Goal: Task Accomplishment & Management: Complete application form

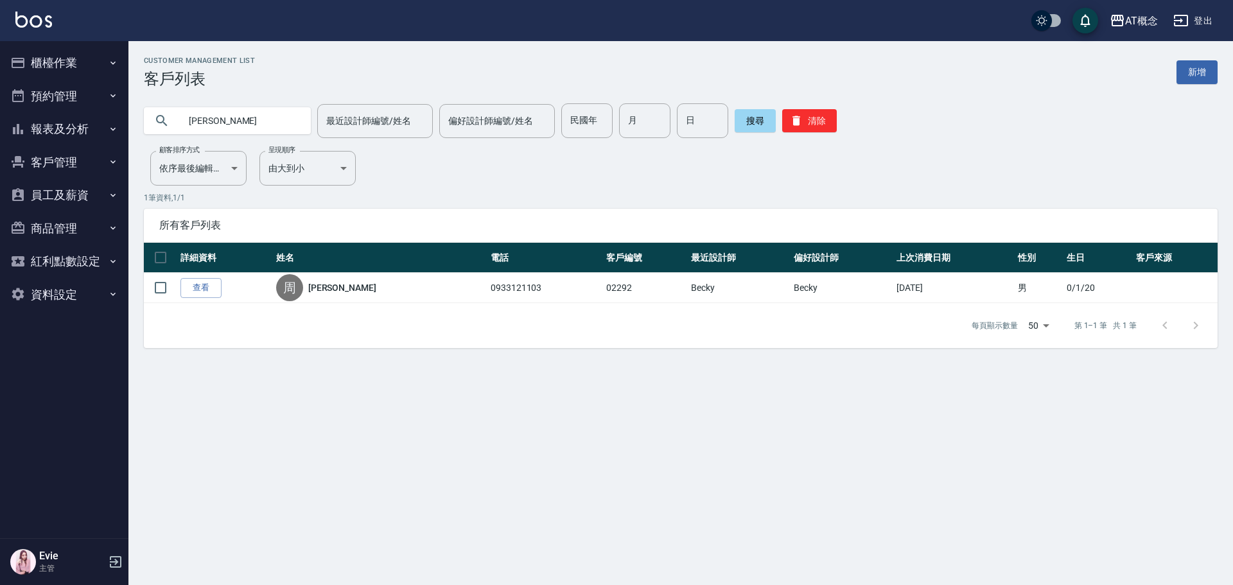
click at [26, 138] on div "AT概念 登出 櫃檯作業 打帳單 帳單列表 現金收支登錄 高階收支登錄 材料自購登錄 每日結帳 排班表 現場電腦打卡 預約管理 預約管理 單日預約紀錄 單週預…" at bounding box center [616, 292] width 1233 height 585
type input "03835"
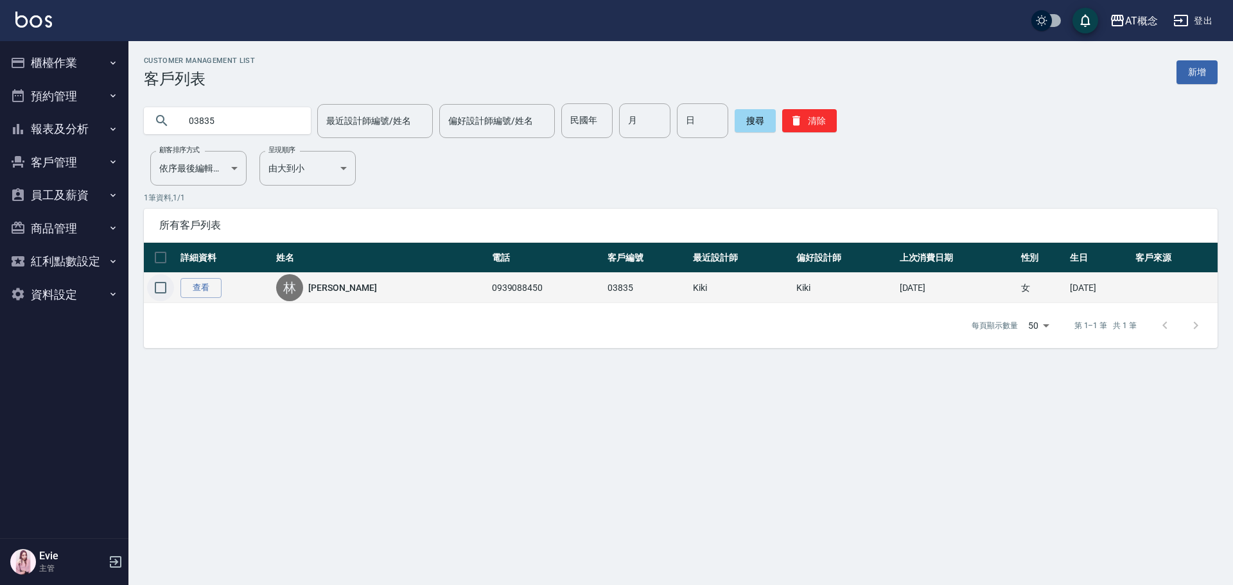
click at [158, 287] on input "checkbox" at bounding box center [160, 287] width 27 height 27
checkbox input "true"
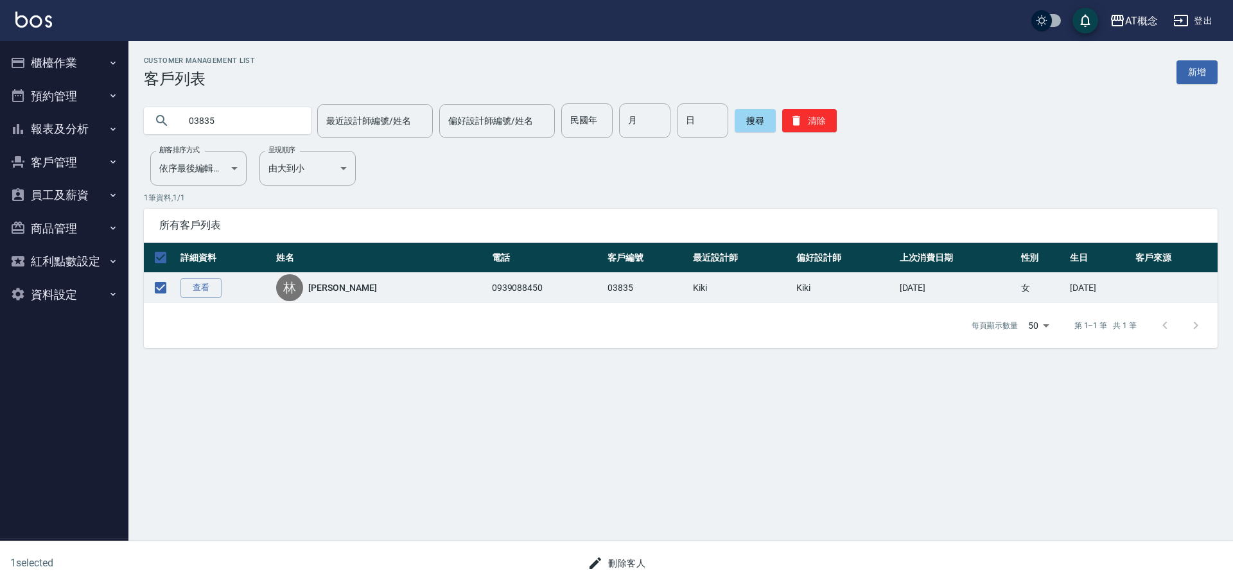
click at [621, 563] on button "刪除客人" at bounding box center [617, 564] width 68 height 24
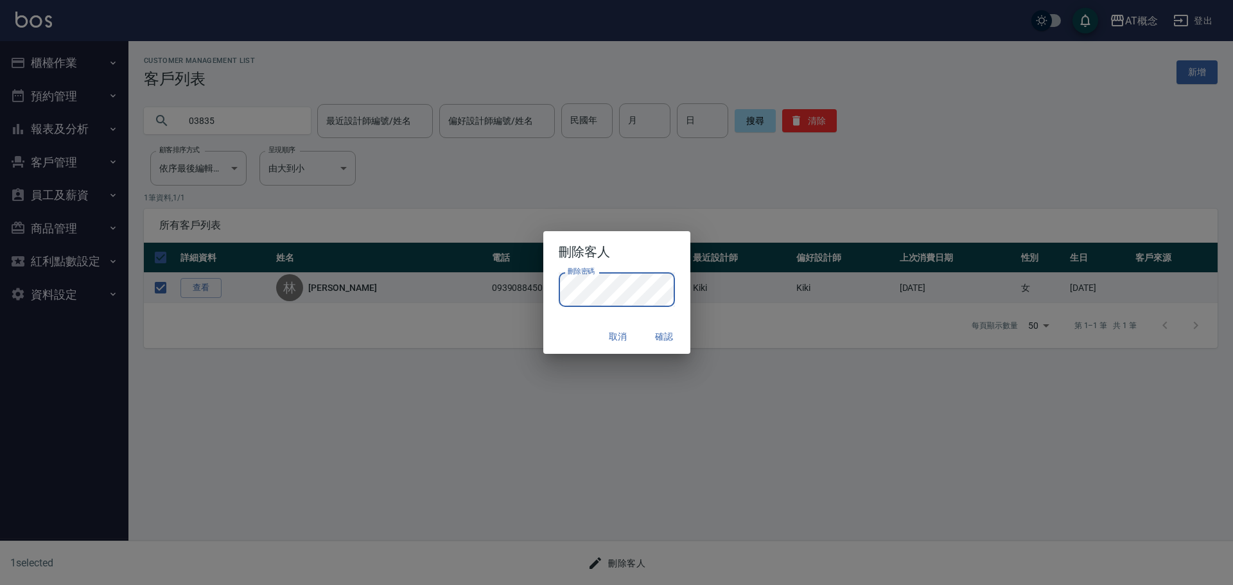
click at [666, 336] on button "確認" at bounding box center [664, 337] width 41 height 24
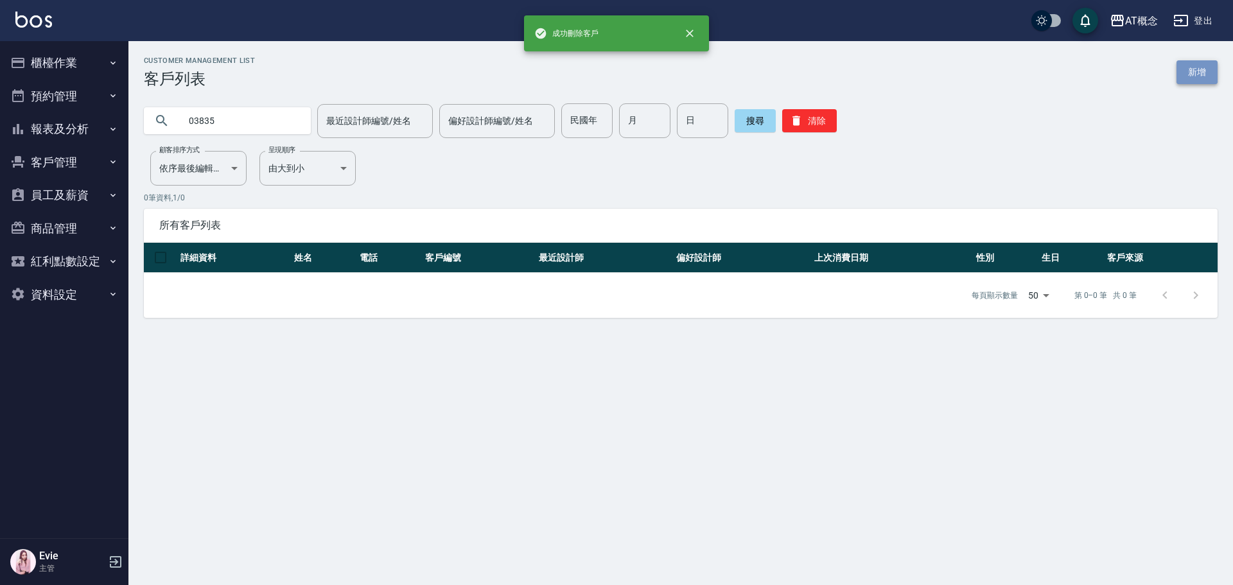
click at [1208, 65] on link "新增" at bounding box center [1197, 72] width 41 height 24
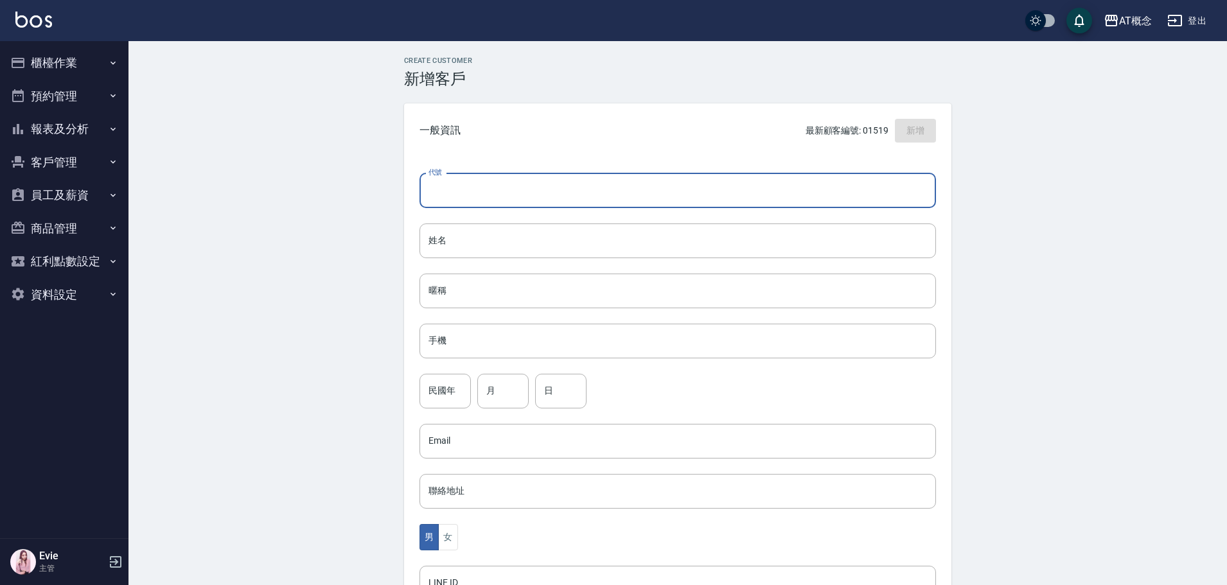
click at [568, 176] on input "代號" at bounding box center [677, 190] width 516 height 35
type input "03835"
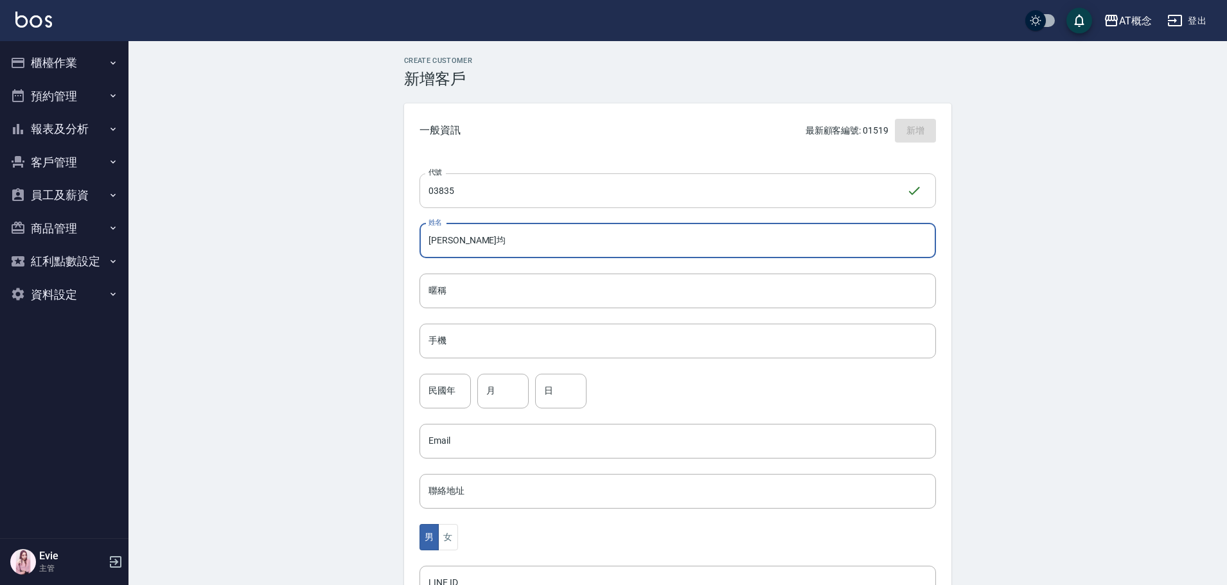
type input "[PERSON_NAME]均"
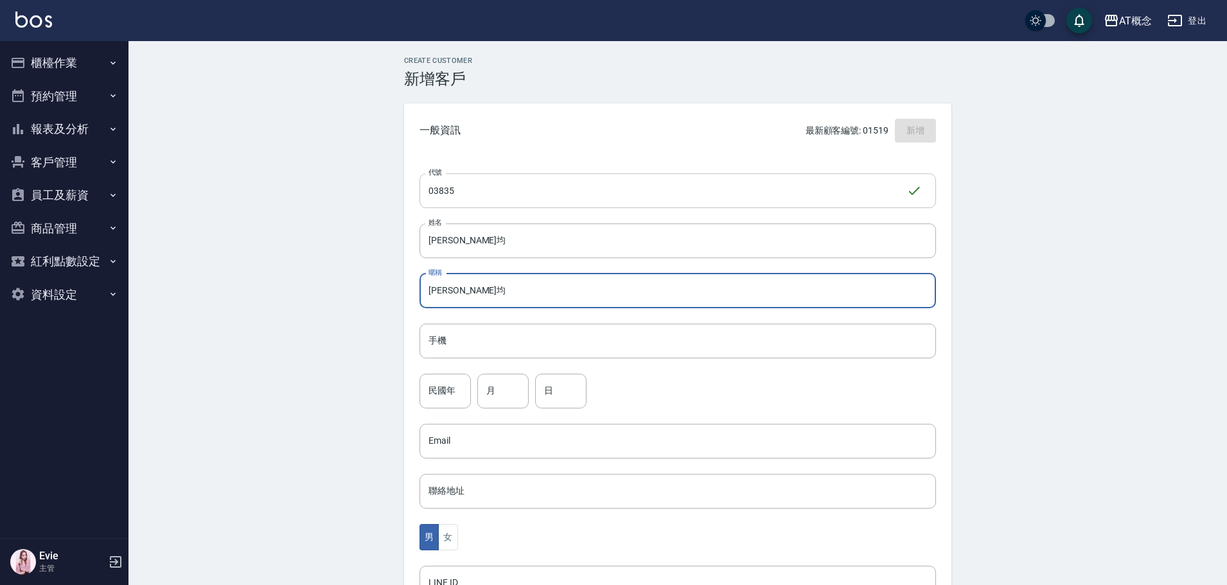
type input "[PERSON_NAME]均"
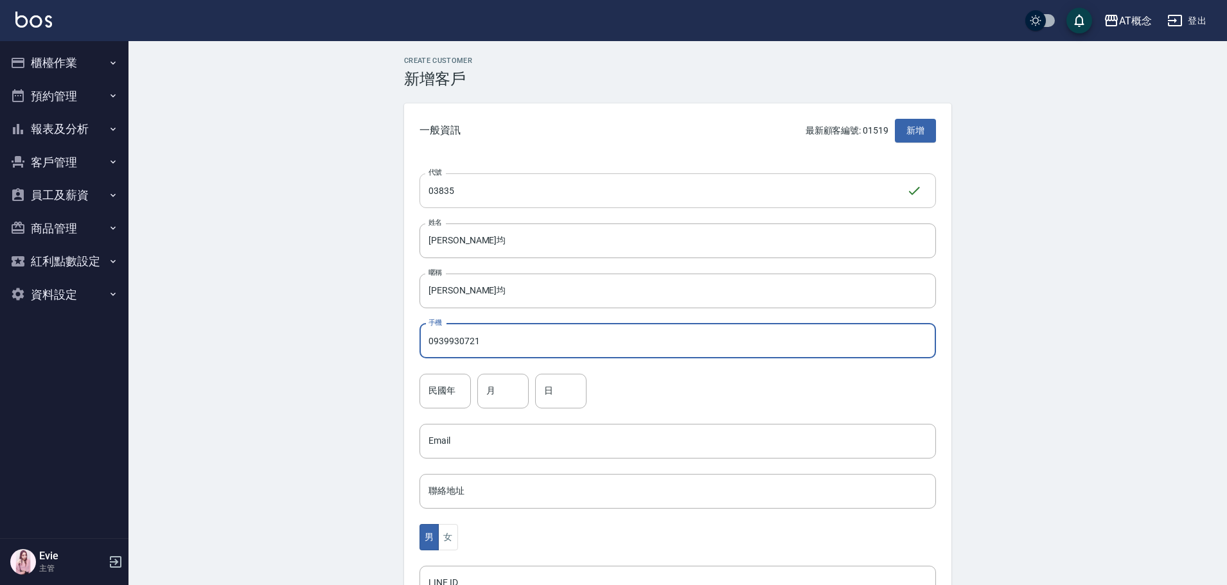
type input "0939930721"
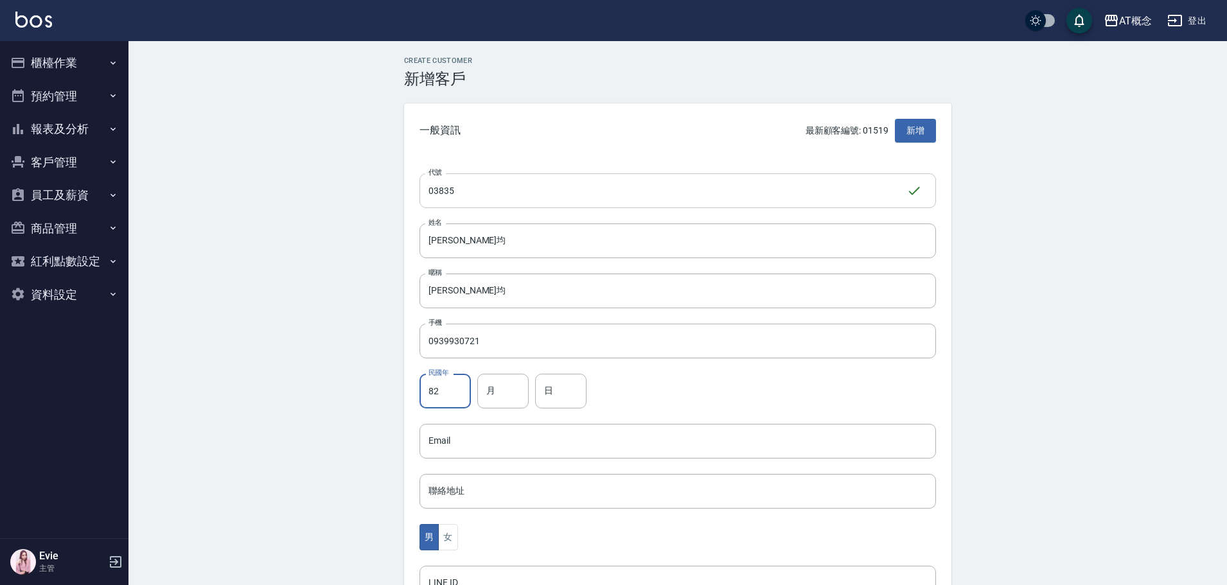
type input "82"
type input "7"
type input "21"
click at [450, 536] on button "女" at bounding box center [447, 537] width 19 height 26
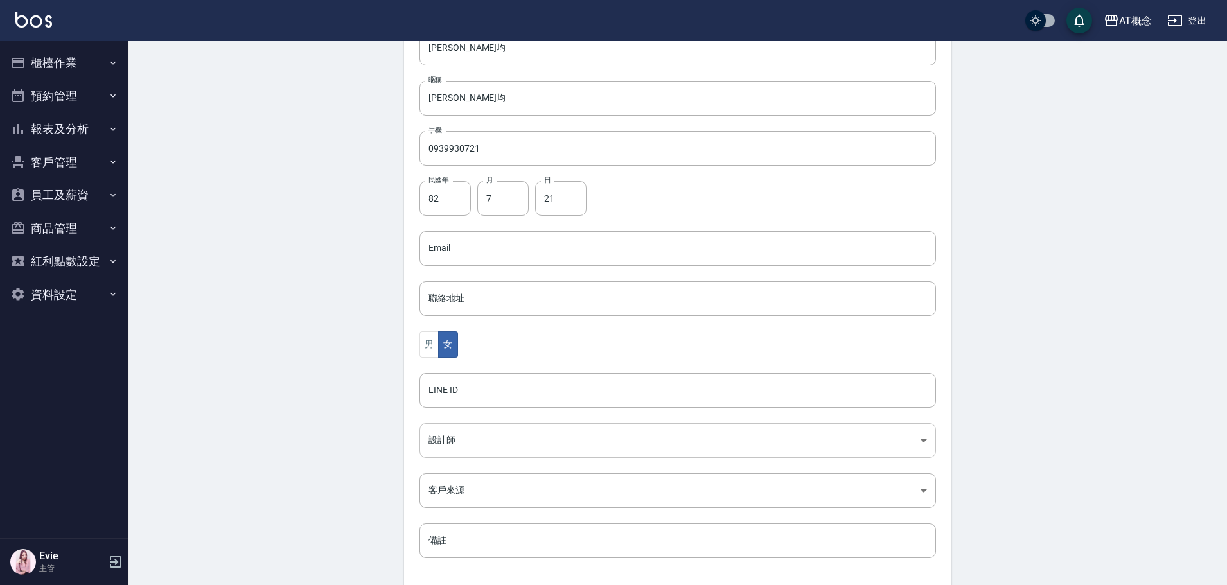
click at [439, 446] on body "AT概念 登出 櫃檯作業 打帳單 帳單列表 現金收支登錄 高階收支登錄 材料自購登錄 每日結帳 排班表 現場電腦打卡 預約管理 預約管理 單日預約紀錄 單週預…" at bounding box center [613, 225] width 1227 height 836
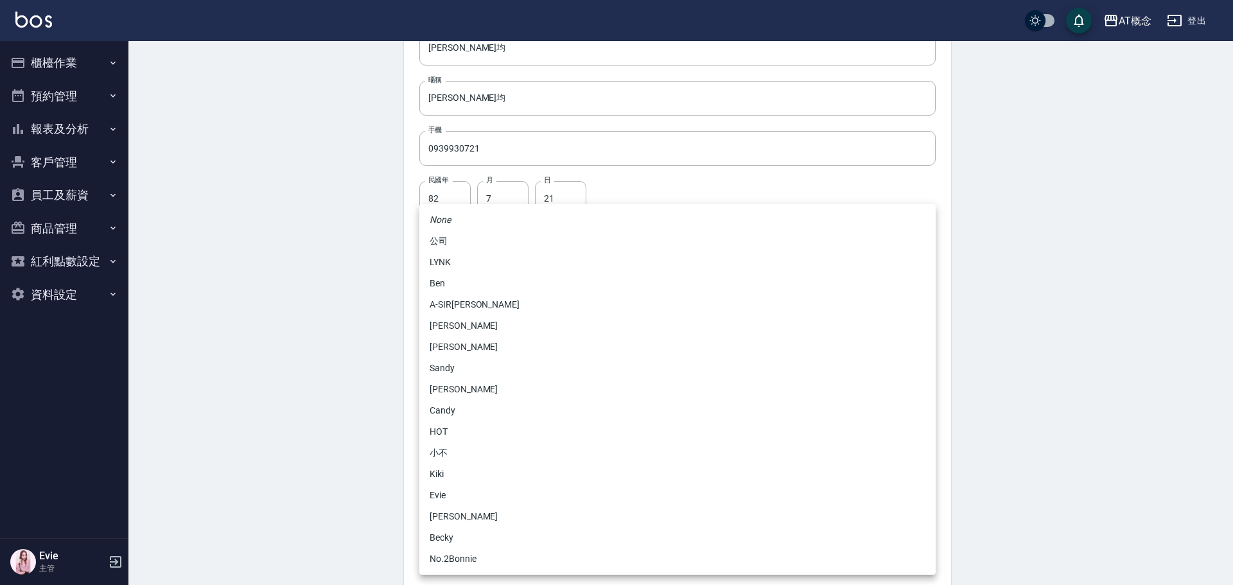
click at [464, 559] on li "No.2Bonnie" at bounding box center [677, 559] width 516 height 21
type input "20abcae0-810e-448a-b26a-bcbab897de4d"
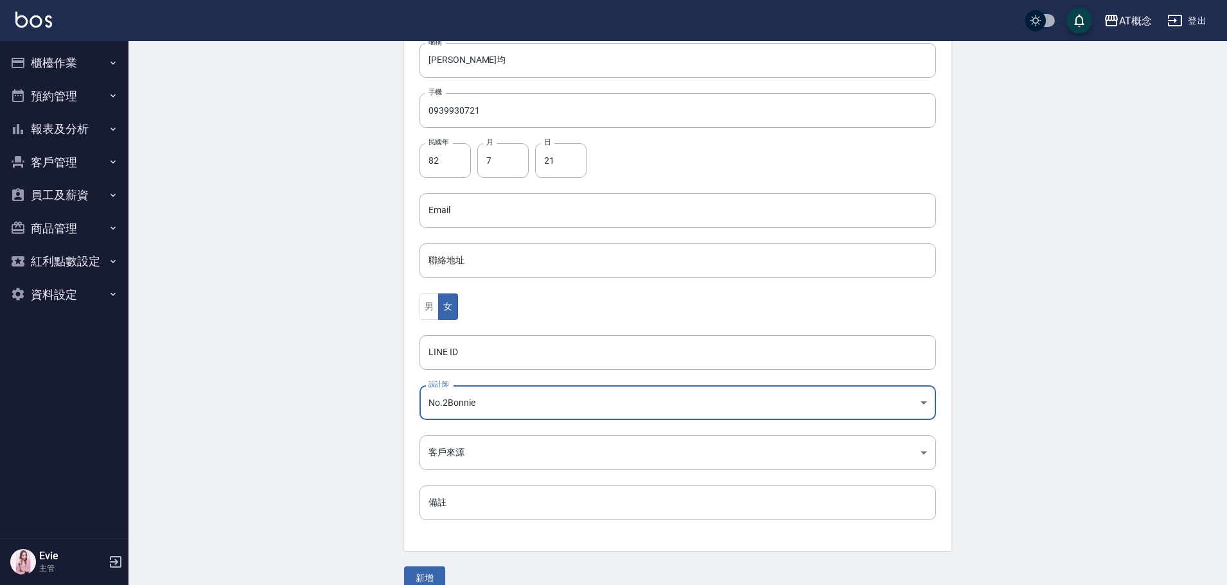
scroll to position [251, 0]
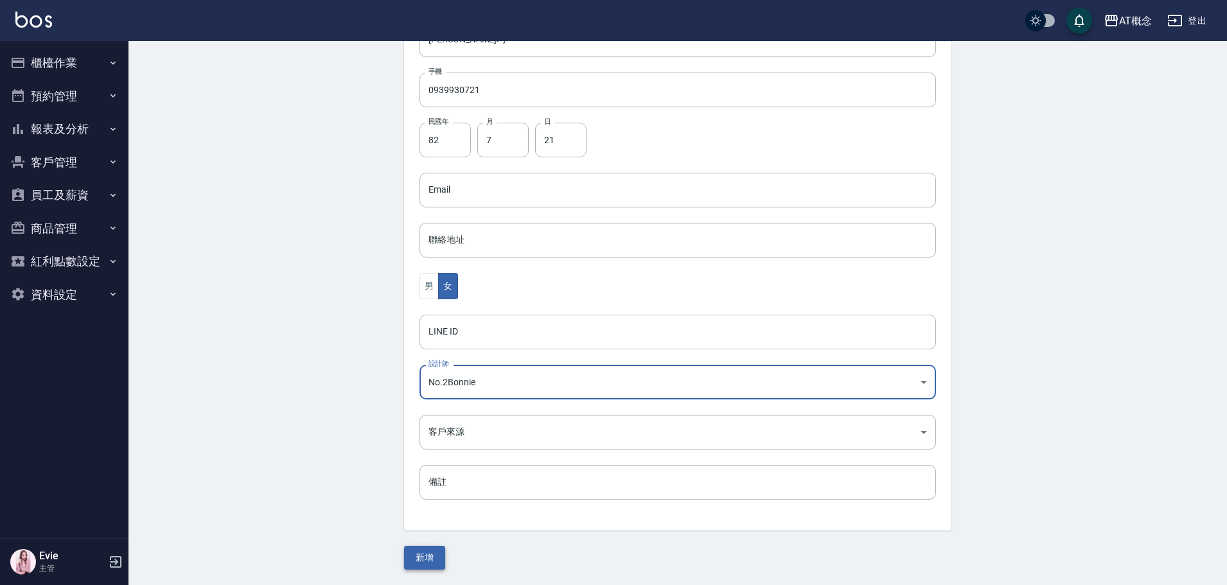
click at [427, 557] on button "新增" at bounding box center [424, 558] width 41 height 24
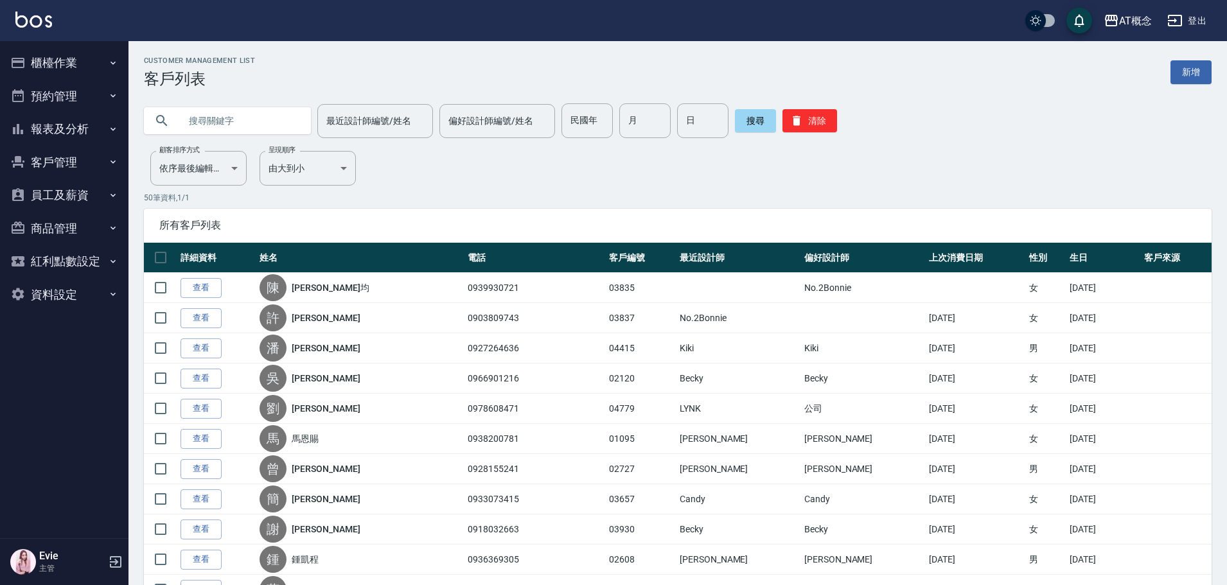
click at [202, 129] on input "text" at bounding box center [240, 120] width 121 height 35
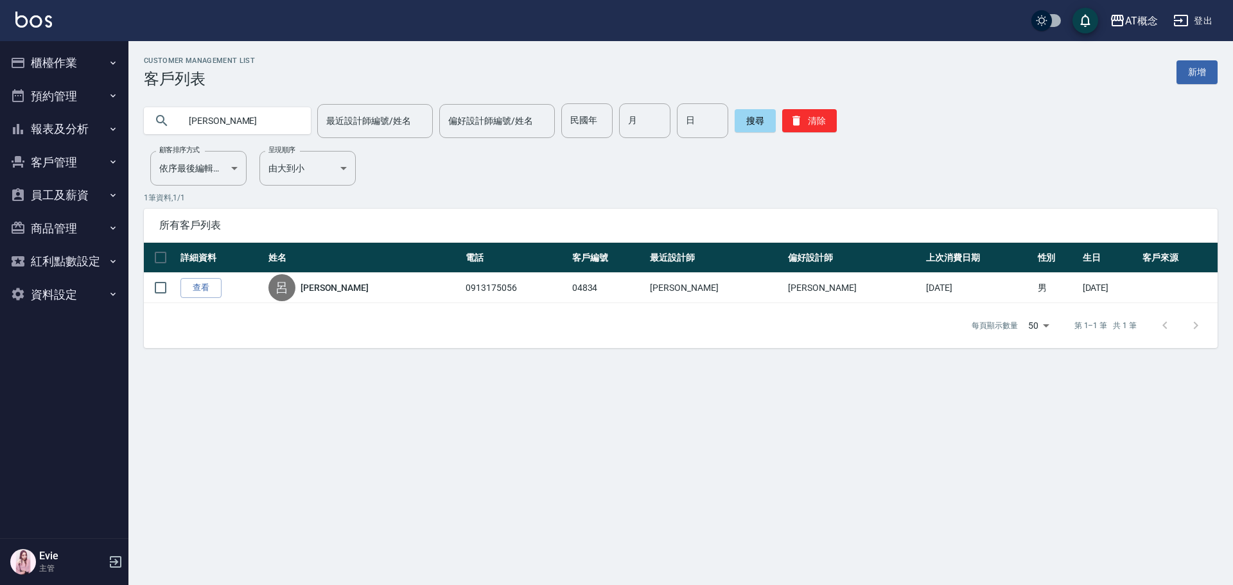
type input "呂"
type input "[PERSON_NAME]"
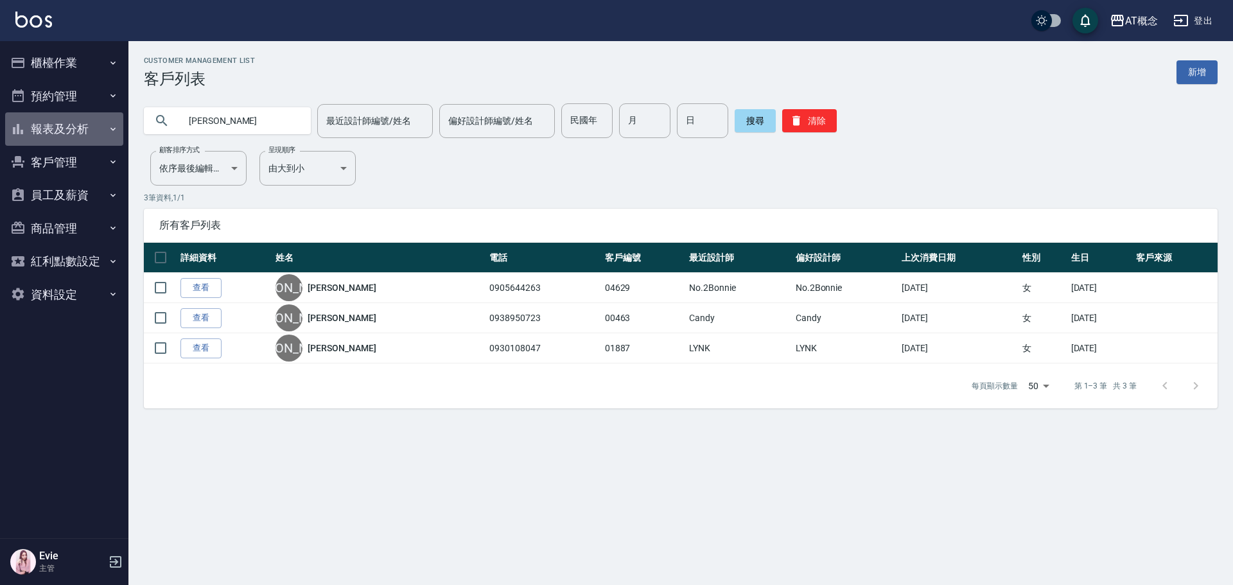
click at [53, 123] on button "報表及分析" at bounding box center [64, 128] width 118 height 33
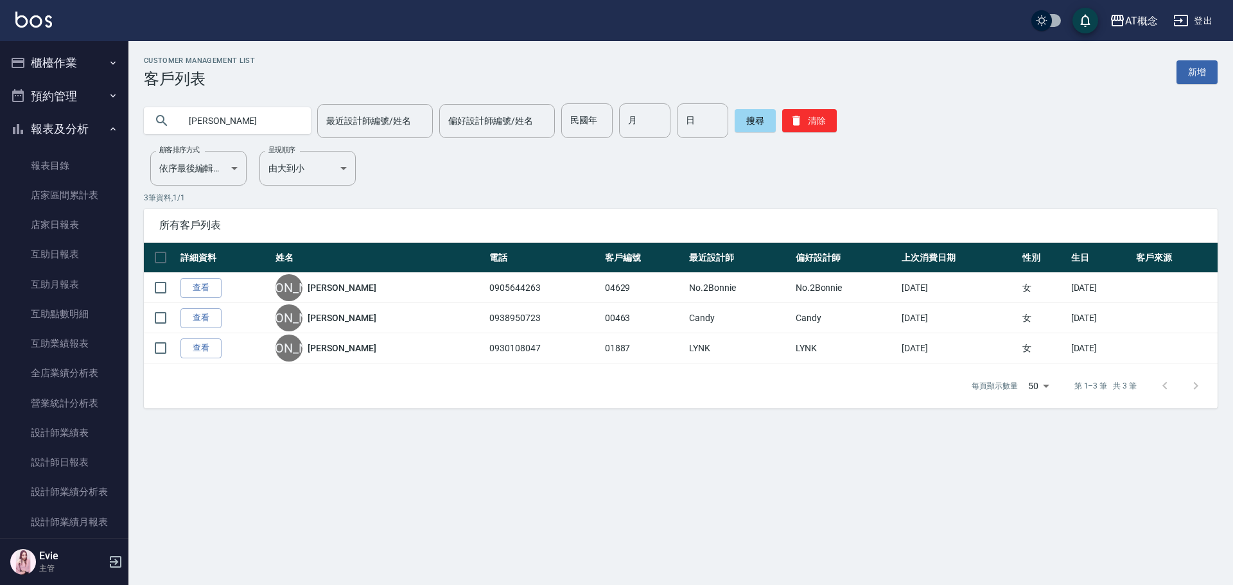
drag, startPoint x: 42, startPoint y: 130, endPoint x: 59, endPoint y: 110, distance: 25.9
click at [44, 128] on button "報表及分析" at bounding box center [64, 128] width 118 height 33
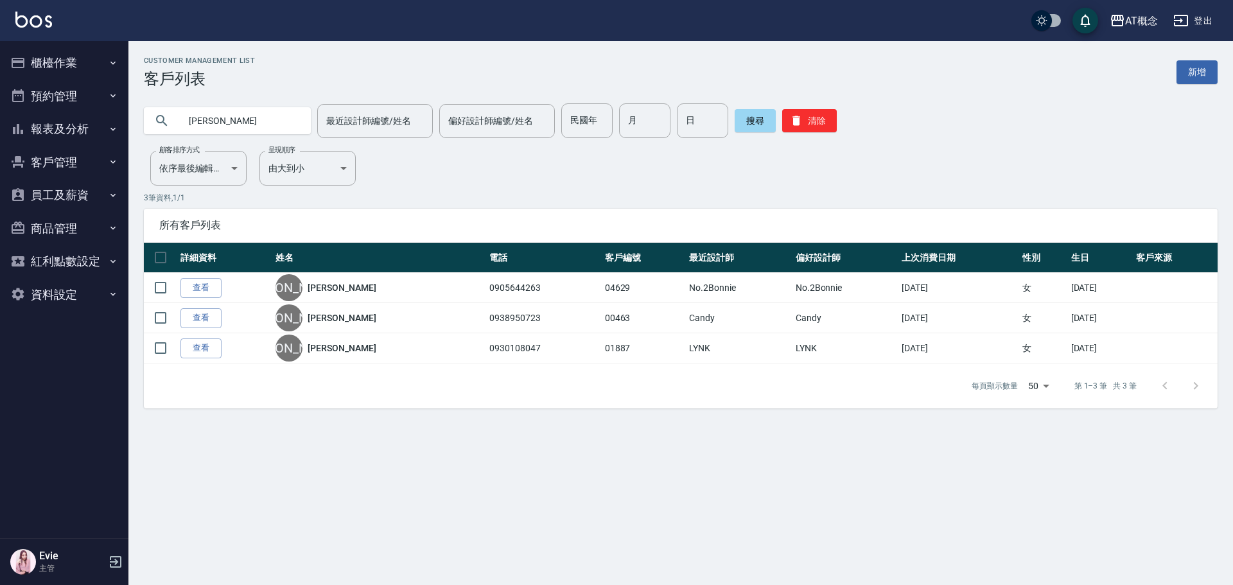
click at [58, 55] on button "櫃檯作業" at bounding box center [64, 62] width 118 height 33
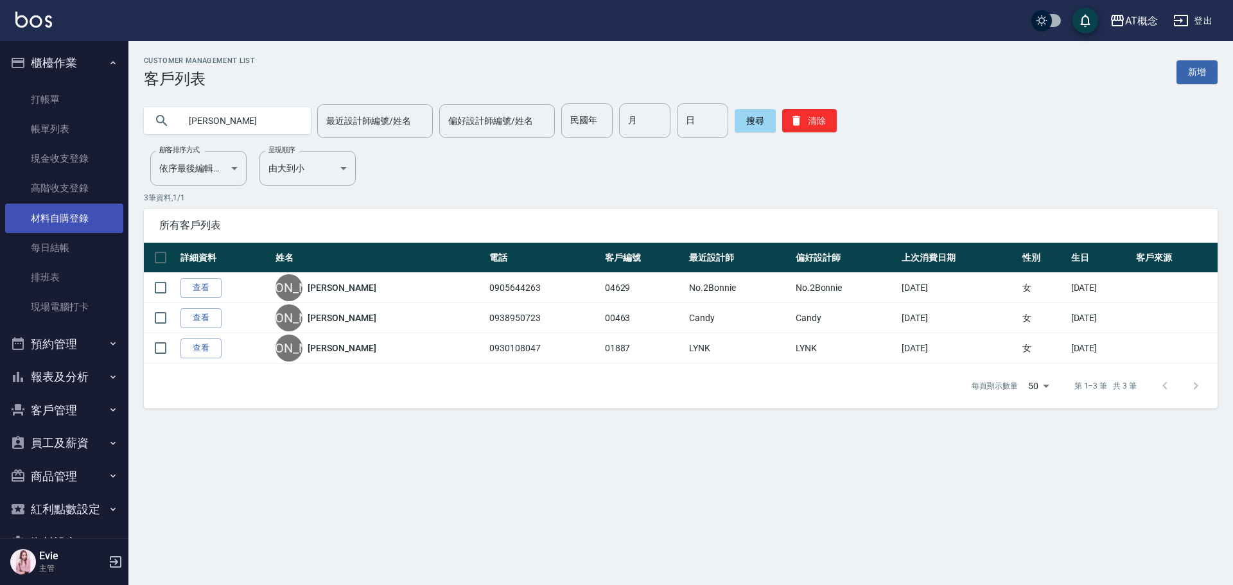
click at [60, 218] on link "材料自購登錄" at bounding box center [64, 219] width 118 height 30
